Goal: Navigation & Orientation: Find specific page/section

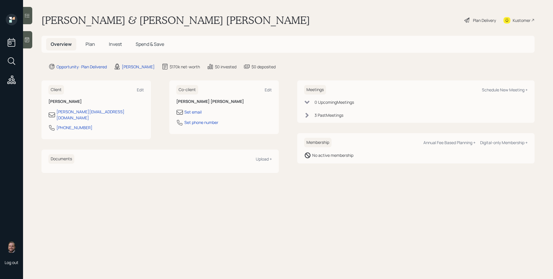
click at [25, 37] on icon at bounding box center [27, 40] width 6 height 6
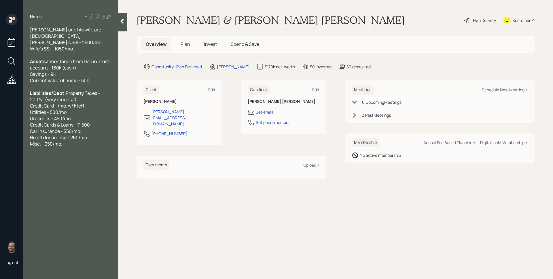
click at [183, 42] on span "Plan" at bounding box center [184, 44] width 9 height 6
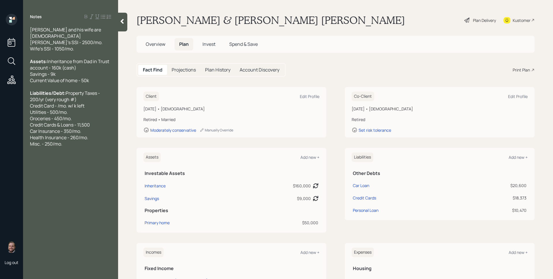
click at [161, 42] on span "Overview" at bounding box center [156, 44] width 20 height 6
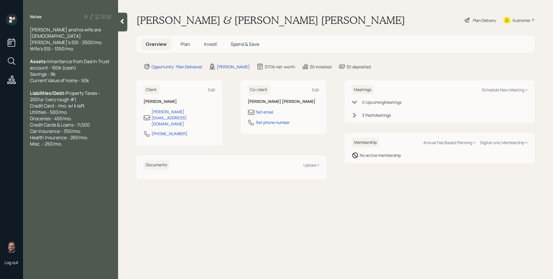
click at [389, 111] on div "0 Upcoming Meeting s 3 Past Meeting s" at bounding box center [439, 108] width 176 height 19
click at [387, 115] on div "3 Past Meeting s" at bounding box center [376, 115] width 29 height 6
